Goal: Information Seeking & Learning: Check status

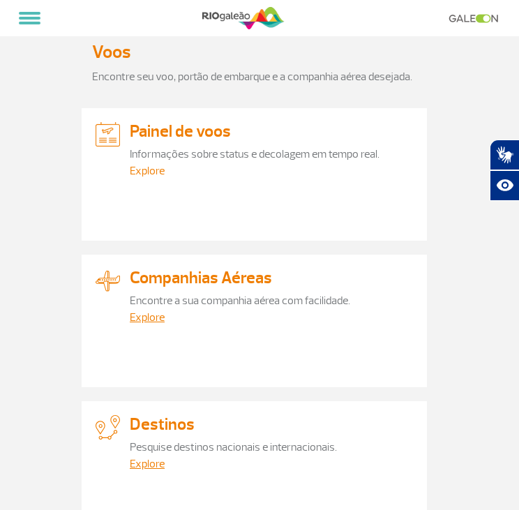
click at [155, 167] on link "Explore" at bounding box center [147, 171] width 35 height 14
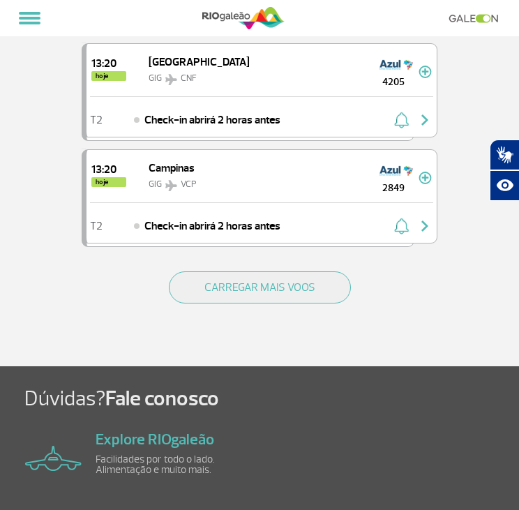
scroll to position [1980, 0]
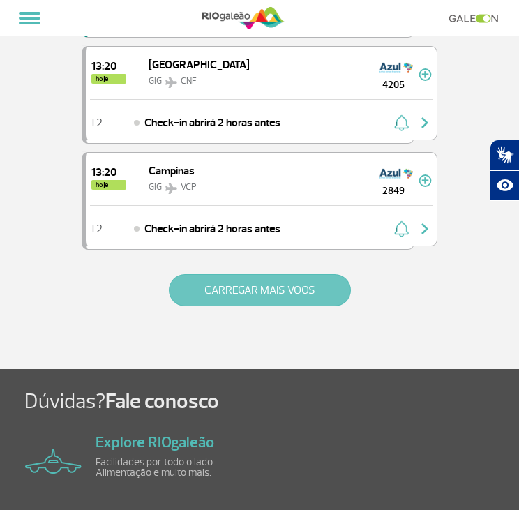
click at [271, 281] on button "CARREGAR MAIS VOOS" at bounding box center [260, 290] width 182 height 32
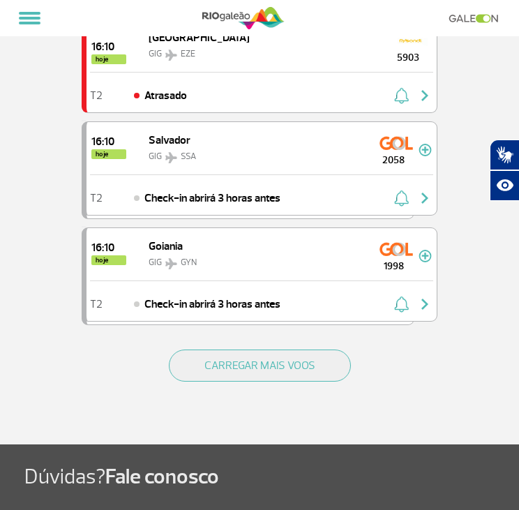
scroll to position [4014, 0]
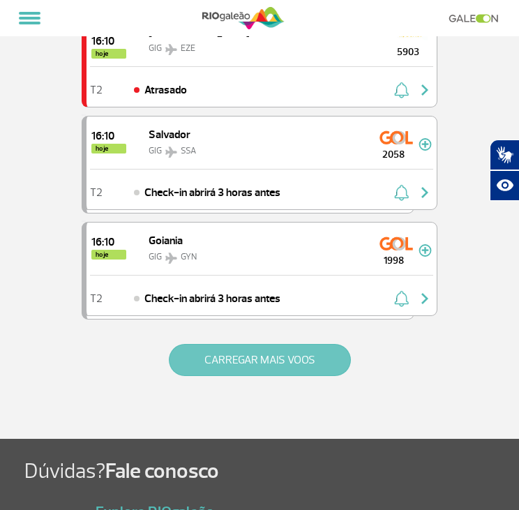
click at [290, 344] on button "CARREGAR MAIS VOOS" at bounding box center [260, 360] width 182 height 32
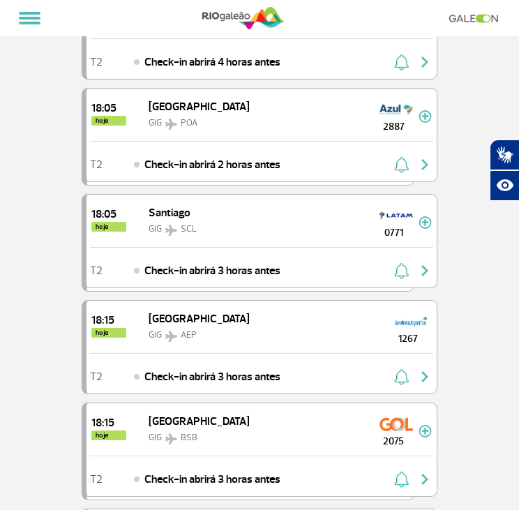
scroll to position [6089, 0]
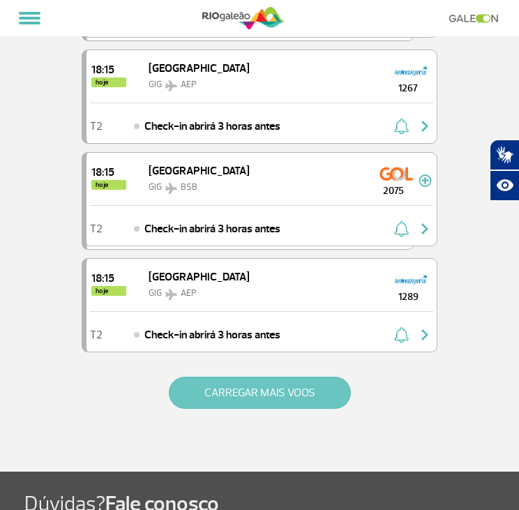
click at [288, 377] on button "CARREGAR MAIS VOOS" at bounding box center [260, 393] width 182 height 32
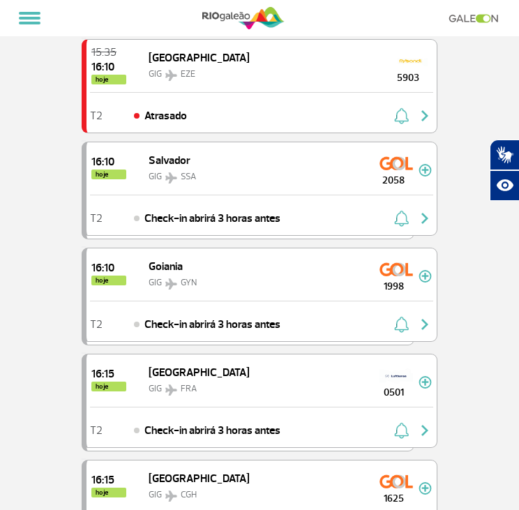
scroll to position [0, 0]
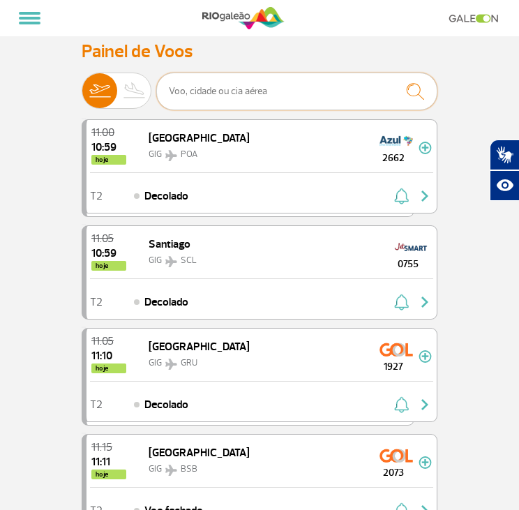
click at [317, 97] on input "text" at bounding box center [296, 92] width 281 height 38
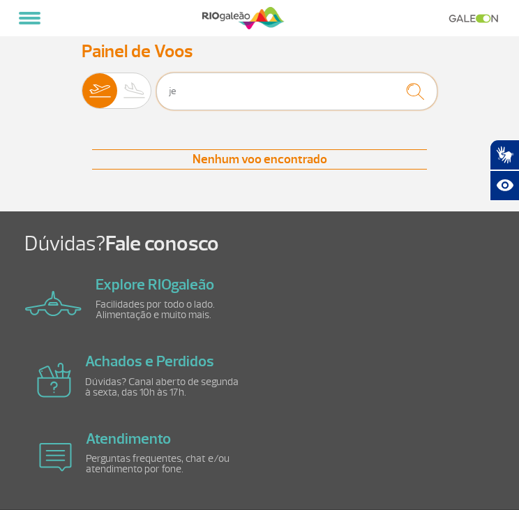
type input "j"
type input "b"
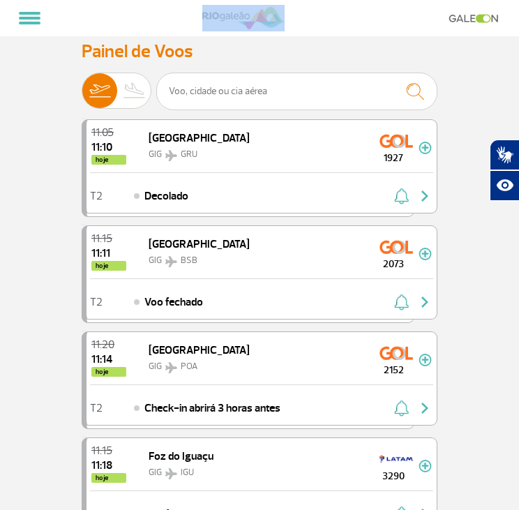
click at [0, 19] on html "Passageiros Corporativo Cargo Compra On-line GaleOn Imprensa RQS PT ENG ESP Pág…" at bounding box center [259, 255] width 519 height 510
drag, startPoint x: -3, startPoint y: 19, endPoint x: 24, endPoint y: 108, distance: 92.5
click at [34, 20] on button at bounding box center [29, 18] width 33 height 24
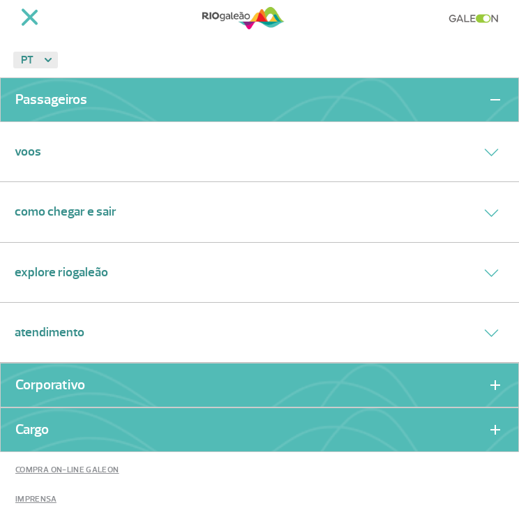
click at [134, 165] on div "Voos" at bounding box center [259, 152] width 519 height 60
click at [486, 147] on button at bounding box center [492, 152] width 26 height 20
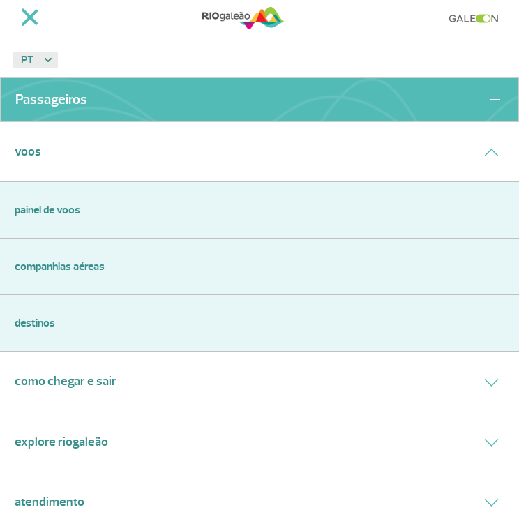
click at [73, 212] on link "Painel de voos" at bounding box center [260, 210] width 490 height 17
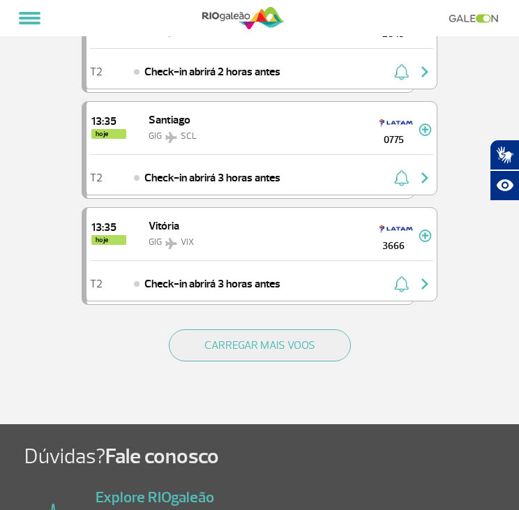
scroll to position [1868, 0]
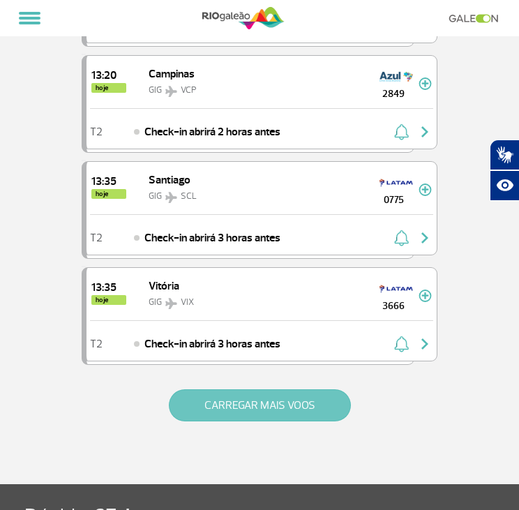
click at [279, 397] on button "CARREGAR MAIS VOOS" at bounding box center [260, 406] width 182 height 32
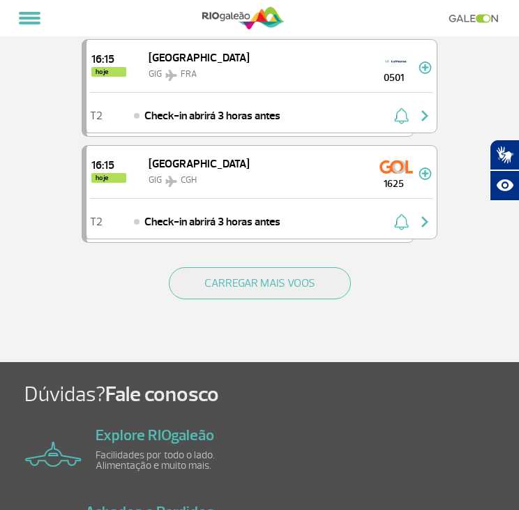
scroll to position [4055, 0]
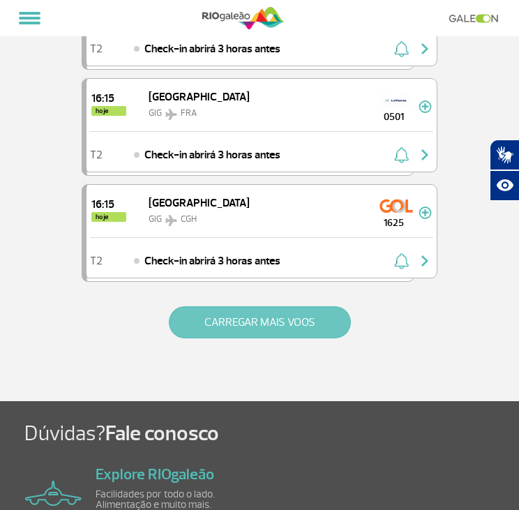
click at [327, 306] on button "CARREGAR MAIS VOOS" at bounding box center [260, 322] width 182 height 32
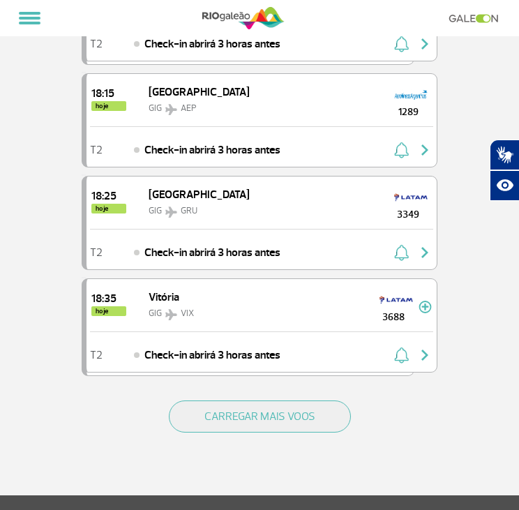
scroll to position [6131, 0]
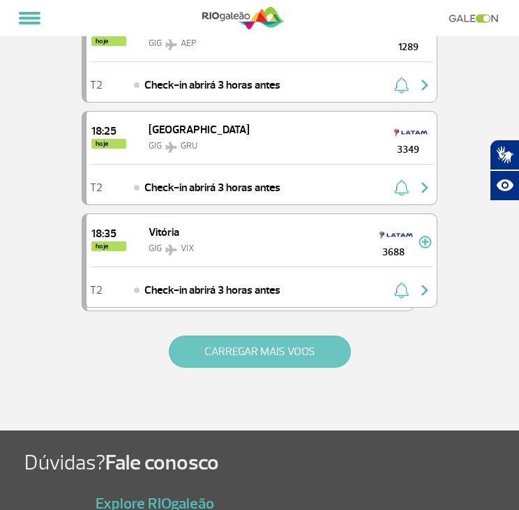
click at [313, 336] on button "CARREGAR MAIS VOOS" at bounding box center [260, 352] width 182 height 32
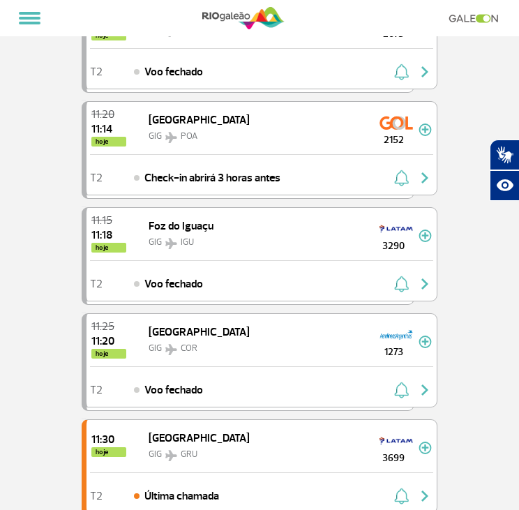
scroll to position [346, 0]
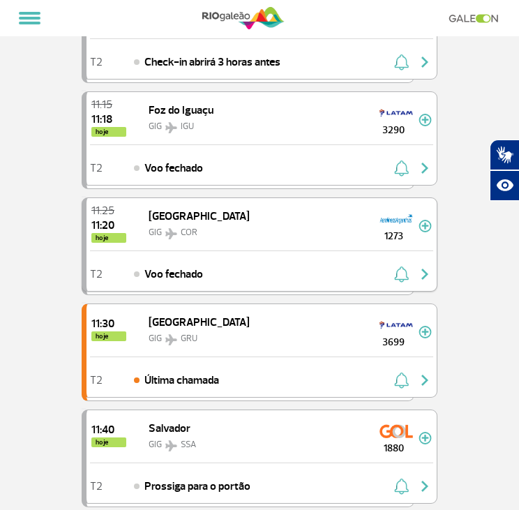
click at [359, 227] on div "11:25 11:20 hoje Córdoba GIG COR 1273" at bounding box center [262, 224] width 350 height 52
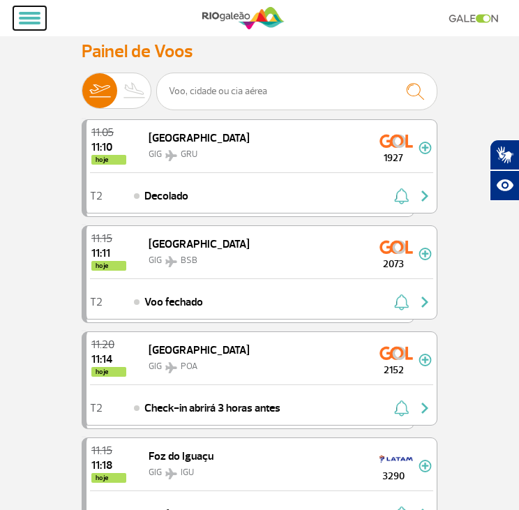
click at [39, 17] on span at bounding box center [30, 18] width 22 height 3
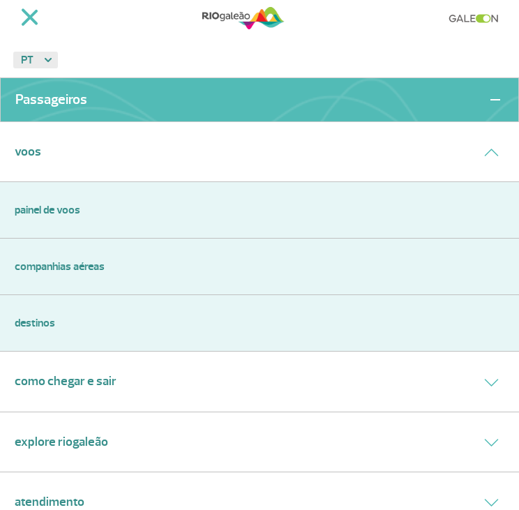
click at [53, 258] on link "Companhias Aéreas" at bounding box center [260, 266] width 490 height 17
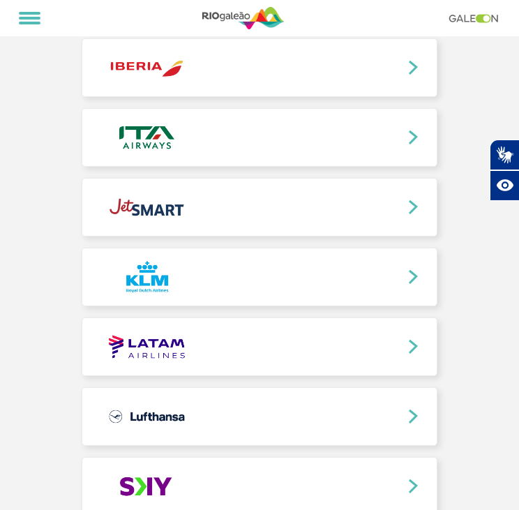
scroll to position [865, 0]
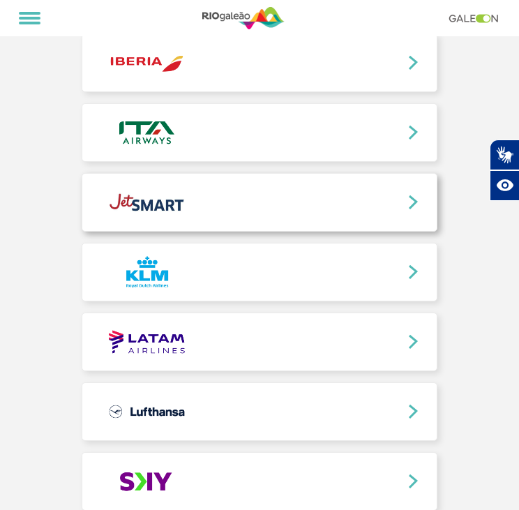
click at [141, 205] on link at bounding box center [259, 202] width 355 height 57
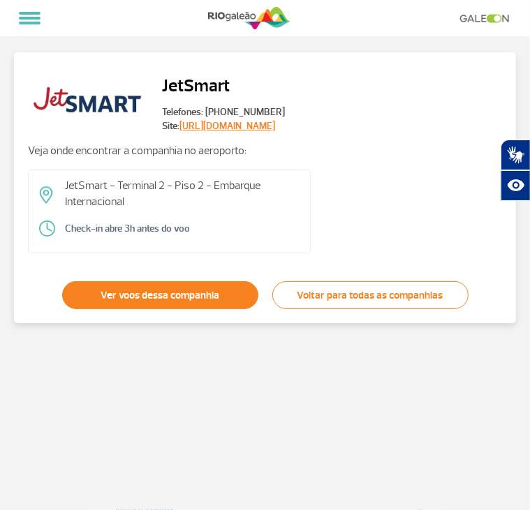
click at [188, 295] on link "Ver voos dessa companhia" at bounding box center [160, 295] width 196 height 28
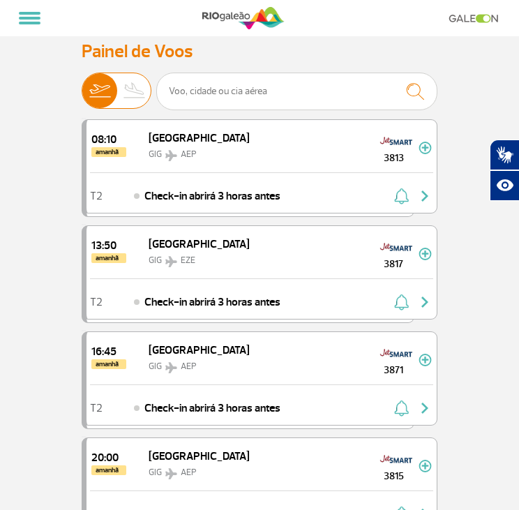
click at [126, 81] on img at bounding box center [134, 90] width 35 height 35
click at [82, 84] on input "Partidas Chegadas" at bounding box center [82, 84] width 0 height 0
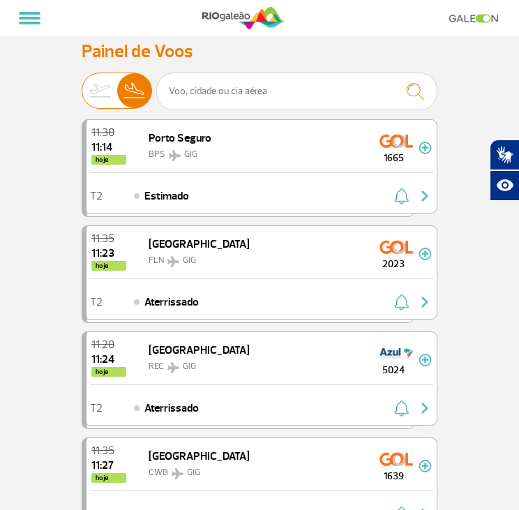
click at [108, 89] on img at bounding box center [99, 90] width 35 height 35
click at [82, 84] on input "Partidas Chegadas" at bounding box center [82, 84] width 0 height 0
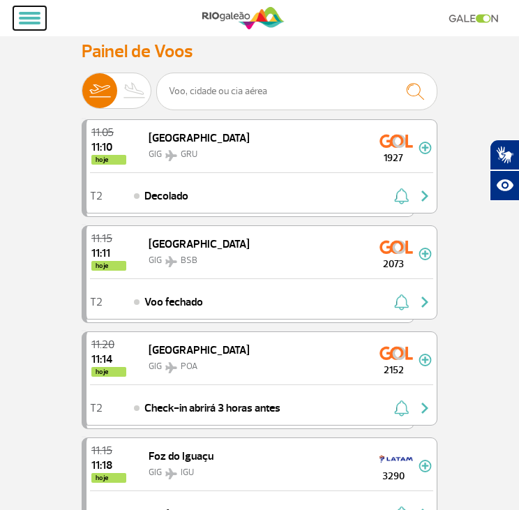
click at [31, 19] on span at bounding box center [30, 18] width 22 height 3
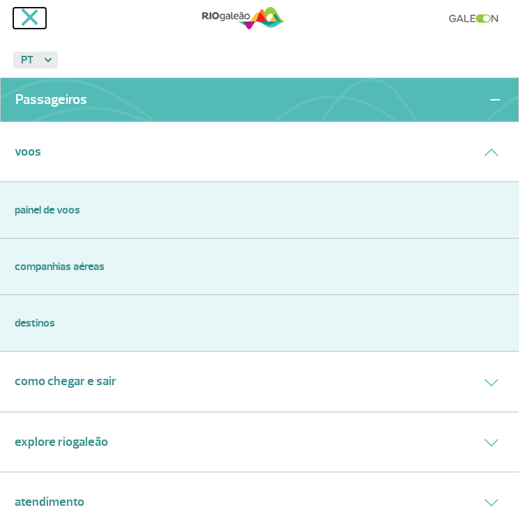
click at [30, 19] on span at bounding box center [29, 16] width 17 height 17
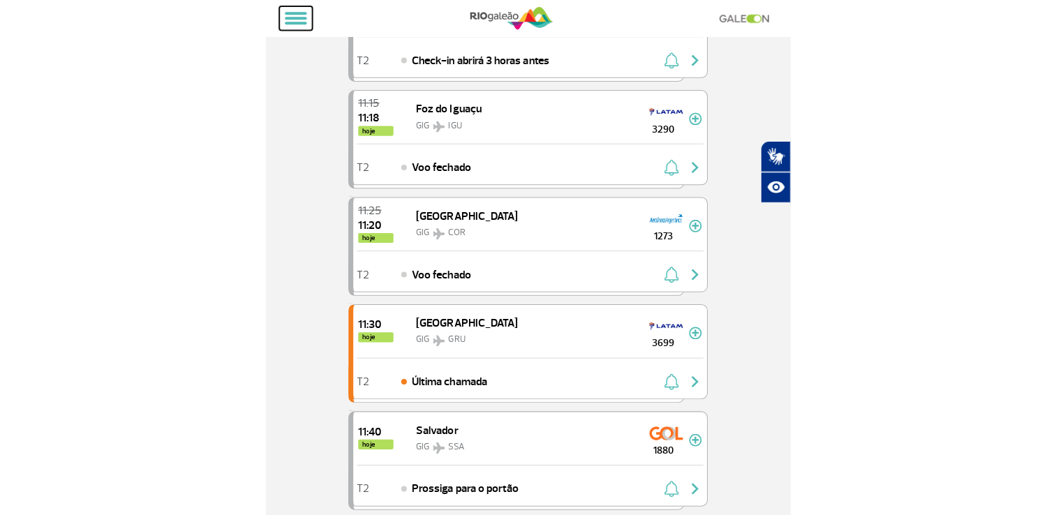
scroll to position [424, 0]
